Goal: Contribute content: Contribute content

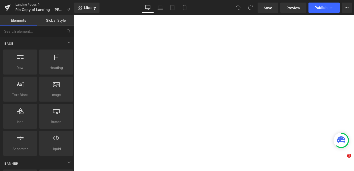
select select "30-lb"
select select "15-lb"
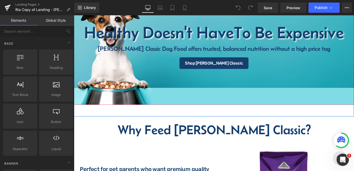
scroll to position [46, 0]
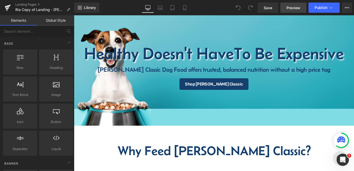
click at [289, 4] on link "Preview" at bounding box center [293, 8] width 26 height 10
drag, startPoint x: 185, startPoint y: 8, endPoint x: 109, endPoint y: 52, distance: 87.9
click at [185, 8] on icon at bounding box center [184, 7] width 5 height 5
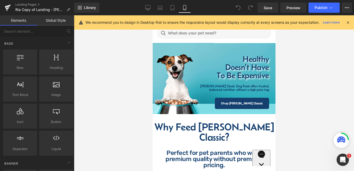
scroll to position [0, 0]
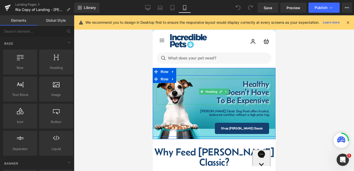
click at [258, 95] on span "Doesn't Have" at bounding box center [247, 92] width 44 height 9
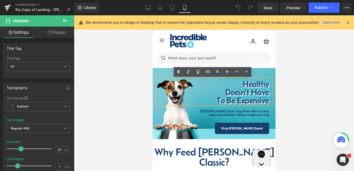
click at [269, 92] on div "Healthy Doesn't Have To Be Expensive" at bounding box center [213, 92] width 115 height 26
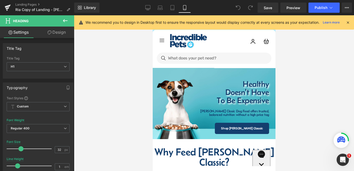
click at [63, 32] on link "Design" at bounding box center [56, 33] width 37 height 12
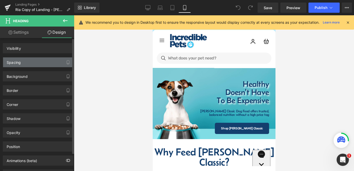
click at [54, 62] on div "Spacing" at bounding box center [38, 63] width 70 height 10
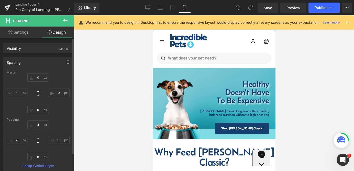
type input "0"
type input "4"
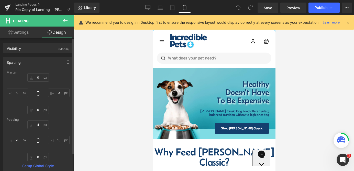
type input "10"
type input "0"
type input "20"
click at [57, 141] on input "10" at bounding box center [58, 140] width 21 height 8
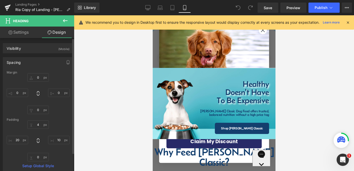
type input "5"
click input "Submit" at bounding box center [153, 15] width 0 height 0
click at [302, 80] on div at bounding box center [214, 93] width 280 height 156
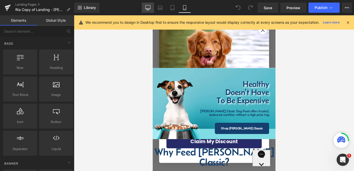
click at [148, 10] on link "Desktop" at bounding box center [148, 8] width 12 height 10
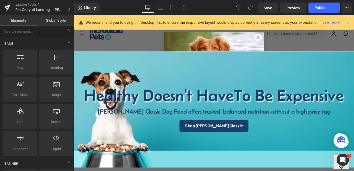
scroll to position [32, 0]
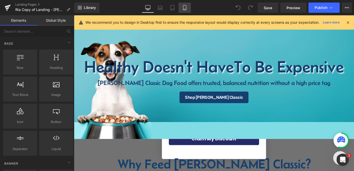
click at [184, 8] on icon at bounding box center [184, 7] width 5 height 5
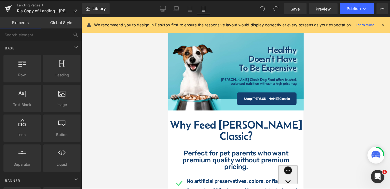
scroll to position [0, 0]
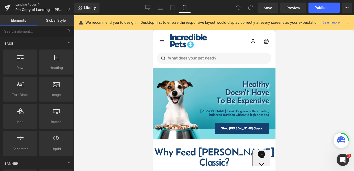
drag, startPoint x: 275, startPoint y: 36, endPoint x: 429, endPoint y: 51, distance: 155.3
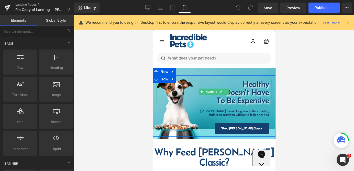
click at [251, 93] on span "Doesn't Have" at bounding box center [247, 92] width 44 height 9
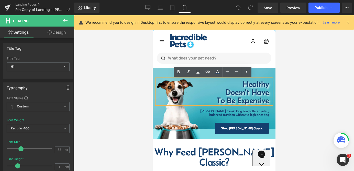
click at [257, 88] on span "Doesn't Have" at bounding box center [247, 92] width 44 height 9
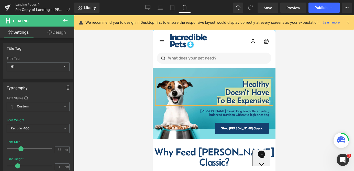
click at [60, 29] on link "Design" at bounding box center [56, 33] width 37 height 12
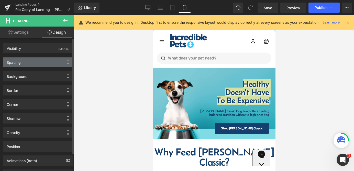
click at [51, 65] on div "Spacing" at bounding box center [38, 63] width 70 height 10
type input "0"
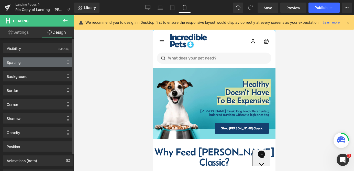
type input "4"
type input "10"
type input "0"
type input "20"
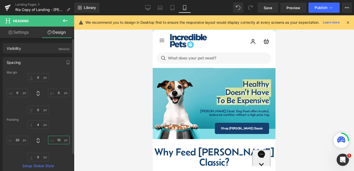
click at [59, 139] on input "10" at bounding box center [58, 140] width 21 height 8
type input "5"
click at [290, 120] on div at bounding box center [214, 93] width 280 height 156
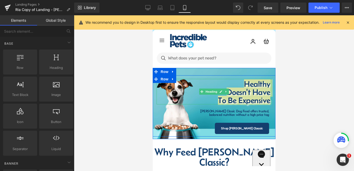
click at [270, 100] on div at bounding box center [270, 92] width 1 height 26
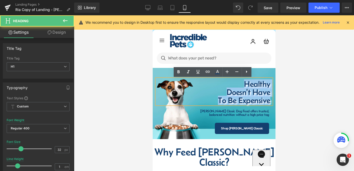
click at [269, 100] on div "Healthy Doesn't Have To Be Expensive" at bounding box center [213, 92] width 115 height 26
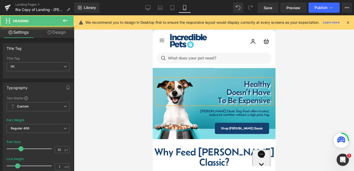
click at [270, 101] on div "Healthy Doesn't Have To Be Expensive" at bounding box center [213, 92] width 115 height 26
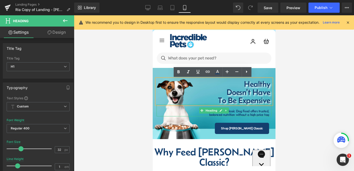
click at [254, 114] on span "balanced nutrition without a high price tag" at bounding box center [239, 115] width 60 height 4
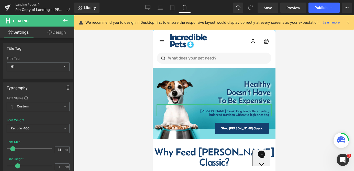
click at [61, 32] on link "Design" at bounding box center [56, 33] width 37 height 12
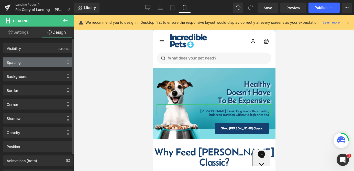
click at [46, 61] on div "Spacing" at bounding box center [38, 63] width 70 height 10
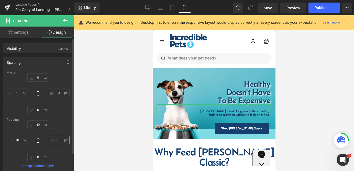
click at [59, 141] on input "10" at bounding box center [58, 140] width 21 height 8
type input "5"
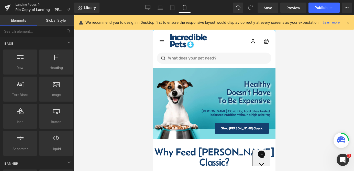
click at [314, 104] on div at bounding box center [214, 93] width 280 height 156
click at [304, 123] on div at bounding box center [214, 93] width 280 height 156
click at [274, 8] on link "Save" at bounding box center [268, 8] width 21 height 10
click at [317, 83] on div at bounding box center [214, 93] width 280 height 156
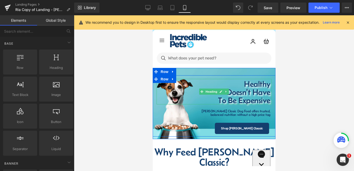
click at [262, 89] on span "Doesn't Have" at bounding box center [248, 92] width 44 height 9
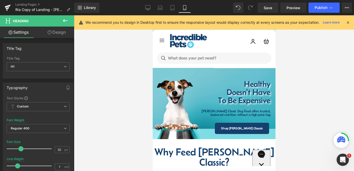
click at [58, 32] on link "Design" at bounding box center [56, 33] width 37 height 12
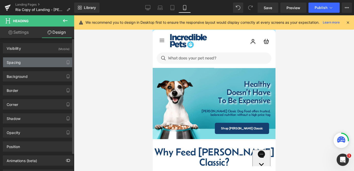
type input "0"
type input "4"
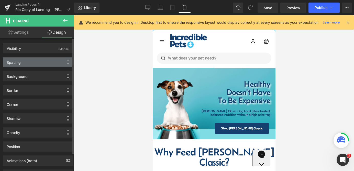
type input "5"
type input "0"
type input "20"
click at [48, 62] on div "Spacing" at bounding box center [38, 63] width 70 height 10
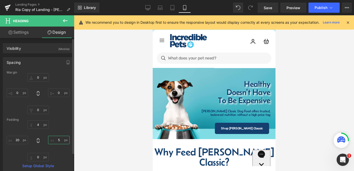
click at [58, 140] on input "5" at bounding box center [58, 140] width 21 height 8
type input "3"
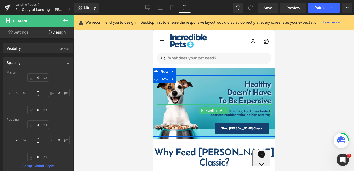
click at [261, 115] on span "balanced nutrition without a high price tag" at bounding box center [240, 115] width 60 height 4
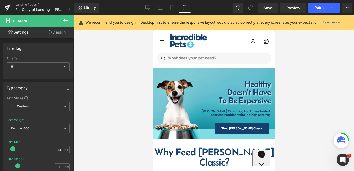
click at [48, 32] on icon at bounding box center [50, 32] width 4 height 4
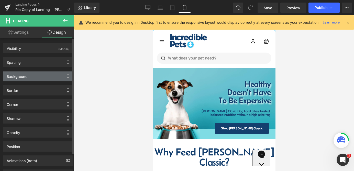
type input "0"
type input "19"
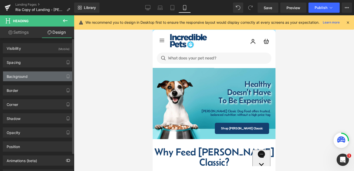
type input "5"
type input "0"
type input "10"
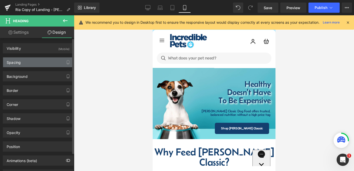
click at [41, 64] on div "Spacing" at bounding box center [38, 63] width 70 height 10
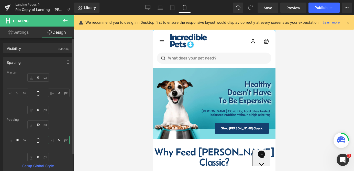
click at [56, 140] on input "5" at bounding box center [58, 140] width 21 height 8
type input "3"
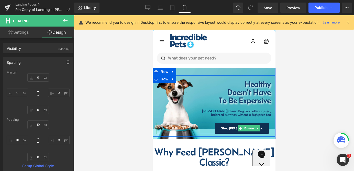
click at [264, 125] on link "Shop [PERSON_NAME] Classic" at bounding box center [242, 128] width 54 height 11
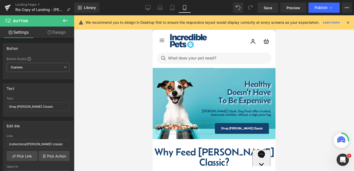
click at [52, 35] on link "Design" at bounding box center [56, 33] width 37 height 12
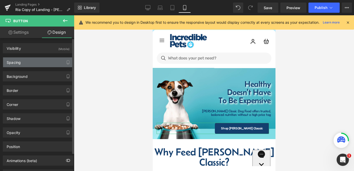
type input "25"
type input "10"
type input "0"
type input "16"
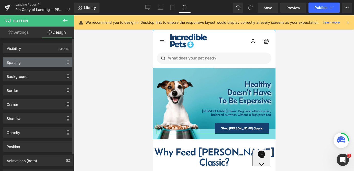
type input "24"
type input "16"
type input "24"
click at [33, 61] on div "Spacing" at bounding box center [38, 63] width 70 height 10
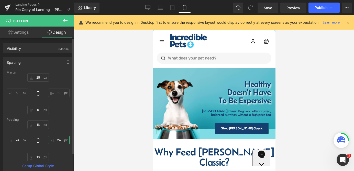
click at [59, 140] on input "24" at bounding box center [58, 140] width 21 height 8
click at [59, 140] on input "10" at bounding box center [58, 140] width 21 height 8
click at [61, 140] on input "5" at bounding box center [58, 140] width 21 height 8
click at [59, 140] on input "3" at bounding box center [58, 140] width 21 height 8
type input "24"
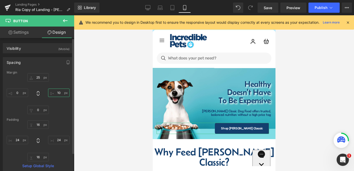
click at [58, 92] on input "10" at bounding box center [58, 93] width 21 height 8
click at [58, 92] on input "5" at bounding box center [58, 93] width 21 height 8
type input "3"
click at [291, 84] on div at bounding box center [214, 93] width 280 height 156
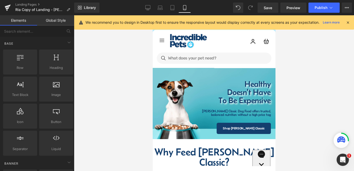
click at [310, 111] on div at bounding box center [214, 93] width 280 height 156
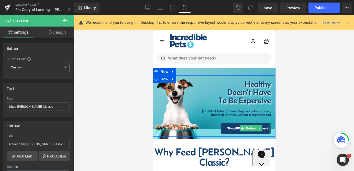
drag, startPoint x: 264, startPoint y: 127, endPoint x: 448, endPoint y: 136, distance: 184.4
click at [269, 127] on div at bounding box center [270, 128] width 2 height 11
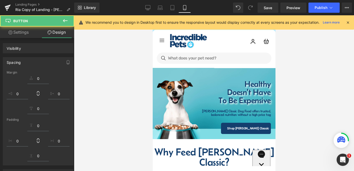
click at [295, 120] on div at bounding box center [214, 93] width 280 height 156
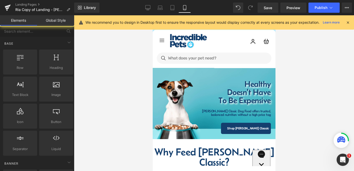
click at [297, 116] on div at bounding box center [214, 93] width 280 height 156
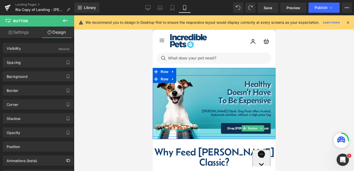
click at [265, 125] on link "Shop [PERSON_NAME] Classic" at bounding box center [246, 128] width 50 height 11
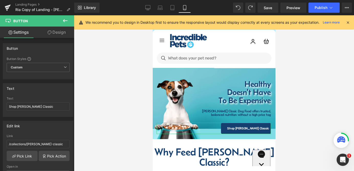
click at [53, 31] on link "Design" at bounding box center [56, 33] width 37 height 12
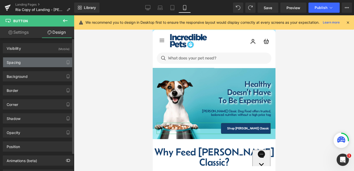
type input "25"
type input "3"
type input "0"
type input "16"
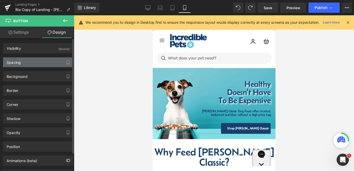
type input "7"
type input "16"
type input "24"
click at [39, 59] on div "Spacing" at bounding box center [38, 63] width 70 height 10
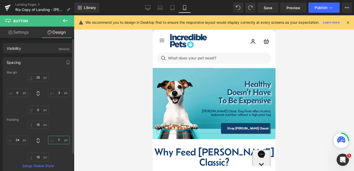
click at [59, 141] on input "7" at bounding box center [58, 140] width 21 height 8
type input "24"
click at [309, 96] on div at bounding box center [214, 93] width 280 height 156
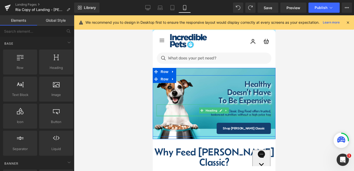
click at [258, 115] on span "balanced nutrition without a high price tag" at bounding box center [241, 115] width 60 height 4
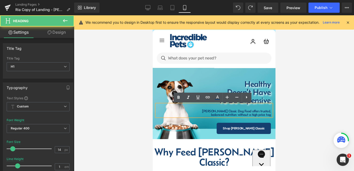
click at [295, 116] on div at bounding box center [214, 93] width 280 height 156
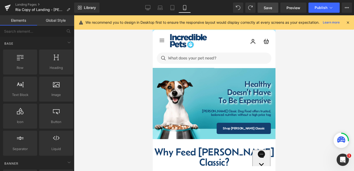
click at [270, 6] on span "Save" at bounding box center [268, 7] width 8 height 5
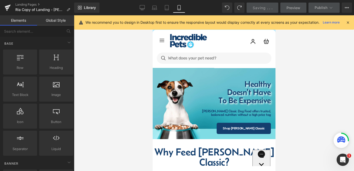
click at [304, 98] on div at bounding box center [214, 93] width 280 height 156
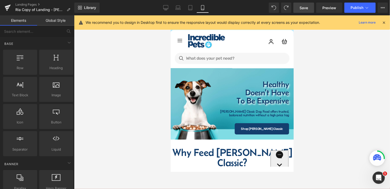
click at [354, 23] on icon at bounding box center [383, 22] width 5 height 5
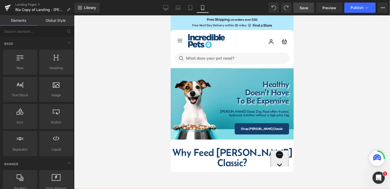
click at [250, 24] on div "Find a Store" at bounding box center [259, 25] width 25 height 5
click at [233, 25] on span "Free Next Day Delivery within 20 miles" at bounding box center [219, 25] width 54 height 4
click at [247, 25] on icon at bounding box center [249, 25] width 4 height 4
click at [329, 48] on div at bounding box center [232, 102] width 316 height 174
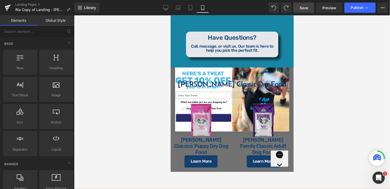
scroll to position [486, 0]
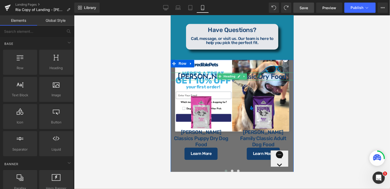
click at [283, 72] on h3 "[PERSON_NAME] Classic Dry Food" at bounding box center [231, 76] width 123 height 8
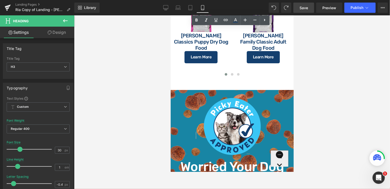
scroll to position [614, 0]
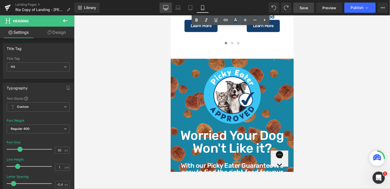
click at [167, 9] on icon at bounding box center [165, 7] width 5 height 5
type input "40"
type input "100"
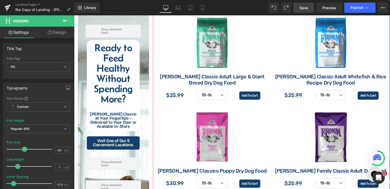
scroll to position [704, 0]
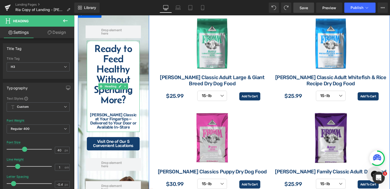
click at [111, 114] on div "[PERSON_NAME] Classic at Your Fingertips—Delivered to Your Door or Available In…" at bounding box center [113, 121] width 48 height 16
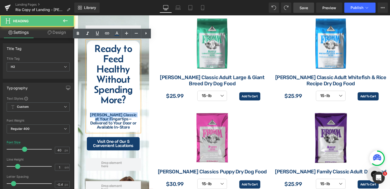
drag, startPoint x: 90, startPoint y: 114, endPoint x: 108, endPoint y: 118, distance: 17.9
click at [108, 118] on div "[PERSON_NAME] Classic at Your Fingertips—Delivered to Your Door or Available In…" at bounding box center [113, 121] width 48 height 16
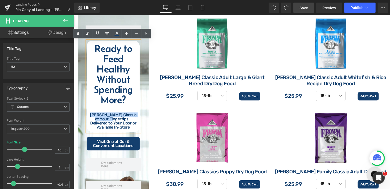
copy div "[PERSON_NAME] Classic at Your Fingertips"
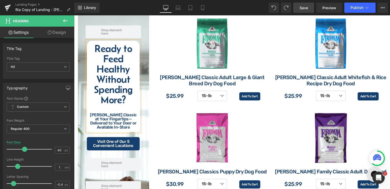
click at [124, 120] on div "[PERSON_NAME] Classic at Your Fingertips—Delivered to Your Door or Available In…" at bounding box center [113, 121] width 48 height 16
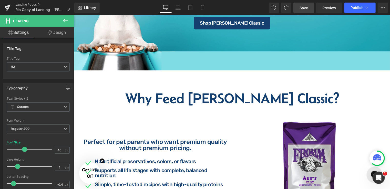
scroll to position [115, 0]
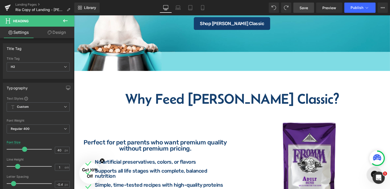
click at [208, 97] on h2 "Why Feed [PERSON_NAME] Classic?" at bounding box center [232, 98] width 316 height 14
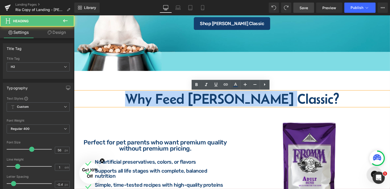
drag, startPoint x: 157, startPoint y: 101, endPoint x: 322, endPoint y: 97, distance: 164.3
click at [322, 97] on h2 "Why Feed [PERSON_NAME] Classic?" at bounding box center [232, 98] width 316 height 14
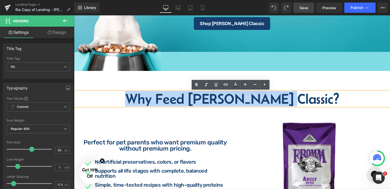
copy h2 "Why Feed [PERSON_NAME] Classic?"
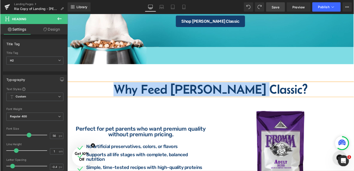
scroll to position [192, 0]
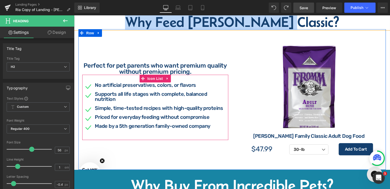
click at [159, 65] on span "Text Block" at bounding box center [152, 68] width 17 height 6
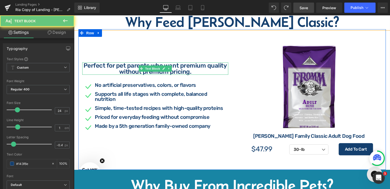
click at [182, 64] on p "Perfect for pet parents who want premium quality without premium pricing." at bounding box center [155, 68] width 146 height 12
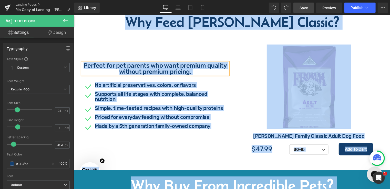
copy body "Free Shipping on orders over $50 Free Next Day Delivery within 20 miles Find a …"
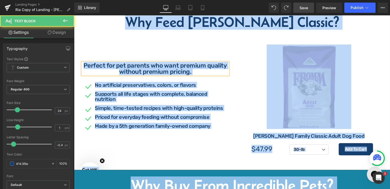
click at [187, 70] on p "Perfect for pet parents who want premium quality without premium pricing." at bounding box center [155, 68] width 146 height 12
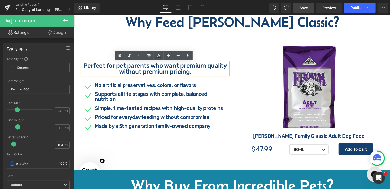
drag, startPoint x: 189, startPoint y: 71, endPoint x: 82, endPoint y: 65, distance: 106.7
click at [82, 65] on p "Perfect for pet parents who want premium quality without premium pricing." at bounding box center [155, 68] width 146 height 12
copy p "Perfect for pet parents who want premium quality without premium pricing."
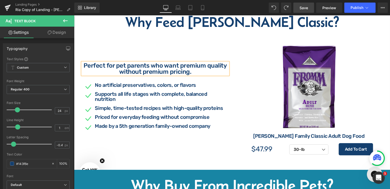
click at [74, 15] on div at bounding box center [74, 15] width 0 height 0
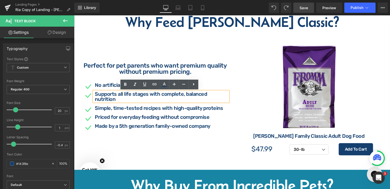
click at [95, 80] on div "Icon No artificial preservatives, colors, or flavors Text Block Icon Supports a…" at bounding box center [155, 106] width 146 height 65
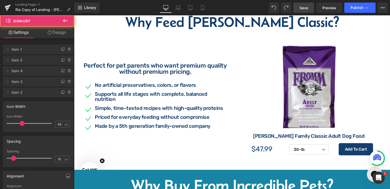
click at [99, 84] on p "No artificial preservatives, colors, or flavors" at bounding box center [161, 84] width 133 height 5
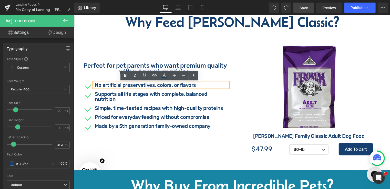
click at [101, 85] on p "No artificial preservatives, colors, or flavors" at bounding box center [161, 84] width 133 height 5
click at [197, 87] on div "No artificial preservatives, colors, or flavors" at bounding box center [160, 84] width 134 height 5
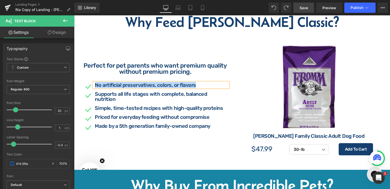
copy p "No artificial preservatives, colors, or flavors"
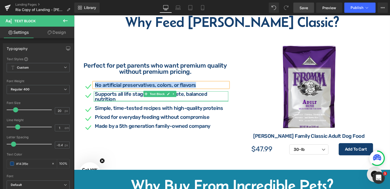
click at [182, 94] on p "Supports all life stages with complete, balanced nutrition" at bounding box center [161, 96] width 133 height 10
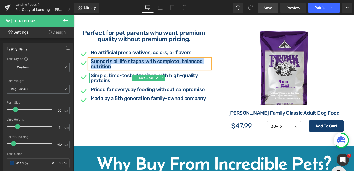
click at [174, 78] on p "Simple, time-tested recipes with high-quality proteins" at bounding box center [151, 78] width 120 height 10
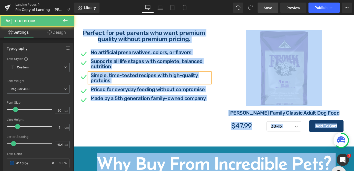
click at [174, 78] on p "Simple, time-tested recipes with high-quality proteins" at bounding box center [151, 78] width 120 height 10
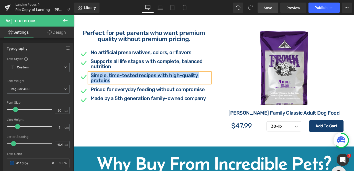
copy p "Simple, time-tested recipes with high-quality proteins"
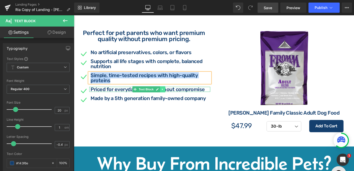
click at [161, 89] on link at bounding box center [162, 90] width 5 height 6
click at [182, 89] on p "Priced for everyday feeding without compromise" at bounding box center [151, 89] width 120 height 5
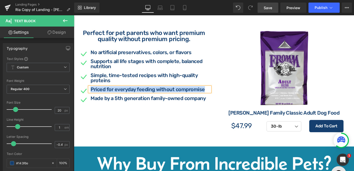
copy p "Priced for everyday feeding without compromise"
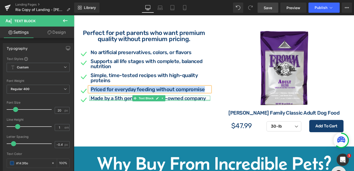
click at [174, 100] on div at bounding box center [149, 100] width 121 height 1
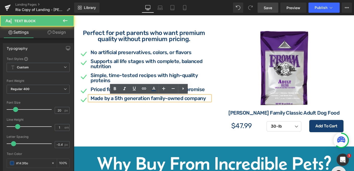
click at [177, 98] on p "Made by a 5th generation family-owned company" at bounding box center [151, 98] width 120 height 5
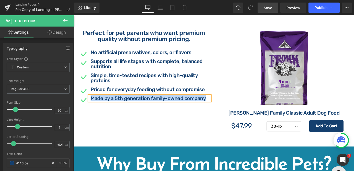
copy p "Made by a 5th generation family-owned company"
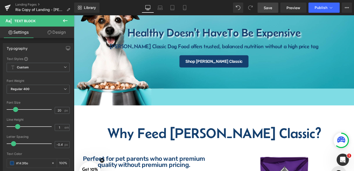
scroll to position [52, 0]
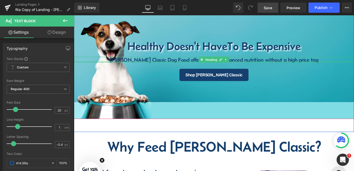
click at [159, 61] on div at bounding box center [214, 61] width 280 height 1
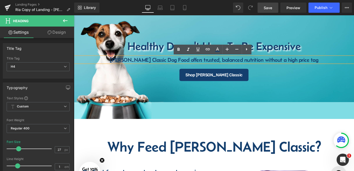
click at [250, 60] on h4 "[PERSON_NAME] Classic Dog Food offers trusted, balanced nutrition without a hig…" at bounding box center [214, 60] width 280 height 6
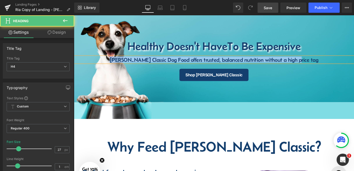
copy h4 "[PERSON_NAME] Classic Dog Food offers trusted, balanced nutrition without a hig…"
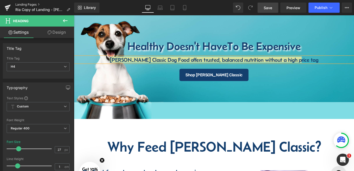
click at [21, 4] on link "Landing Pages" at bounding box center [44, 5] width 59 height 4
